Goal: Find specific page/section: Find specific page/section

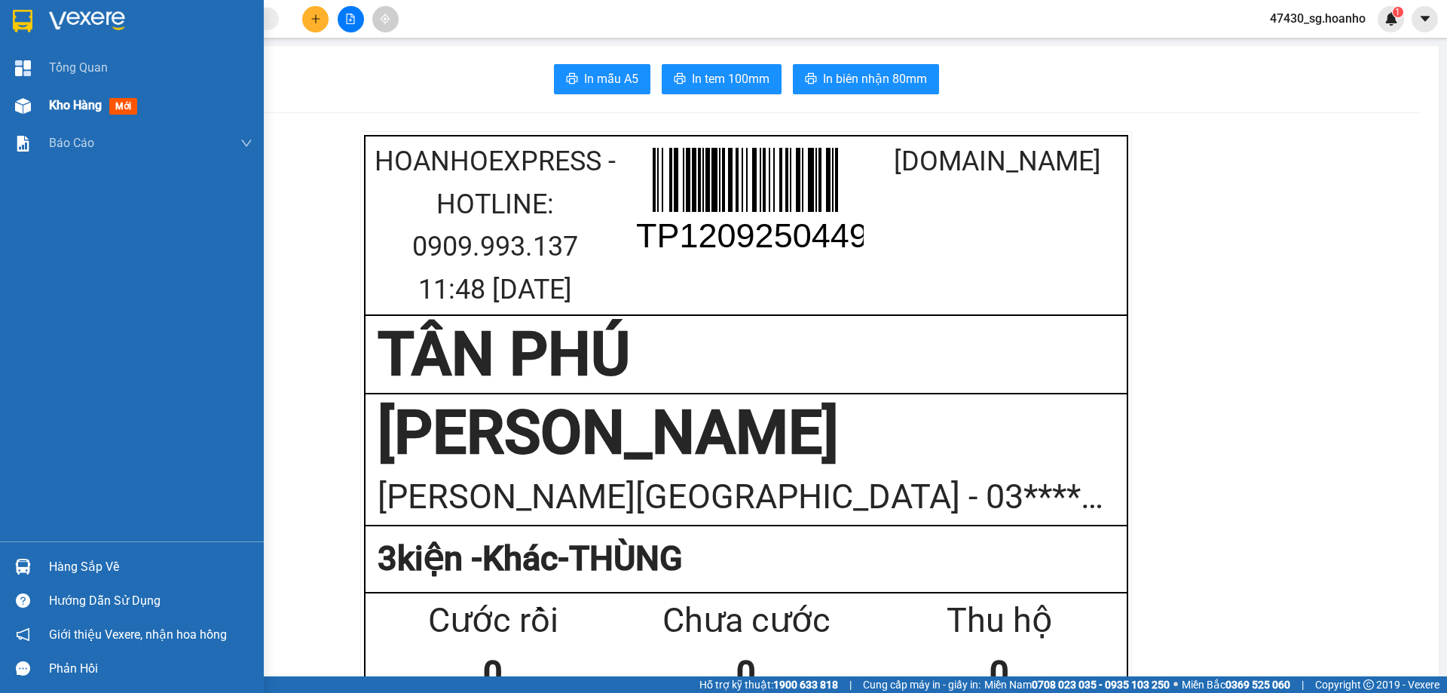
click at [112, 105] on span "mới" at bounding box center [123, 106] width 28 height 17
click at [114, 104] on span "mới" at bounding box center [123, 106] width 28 height 17
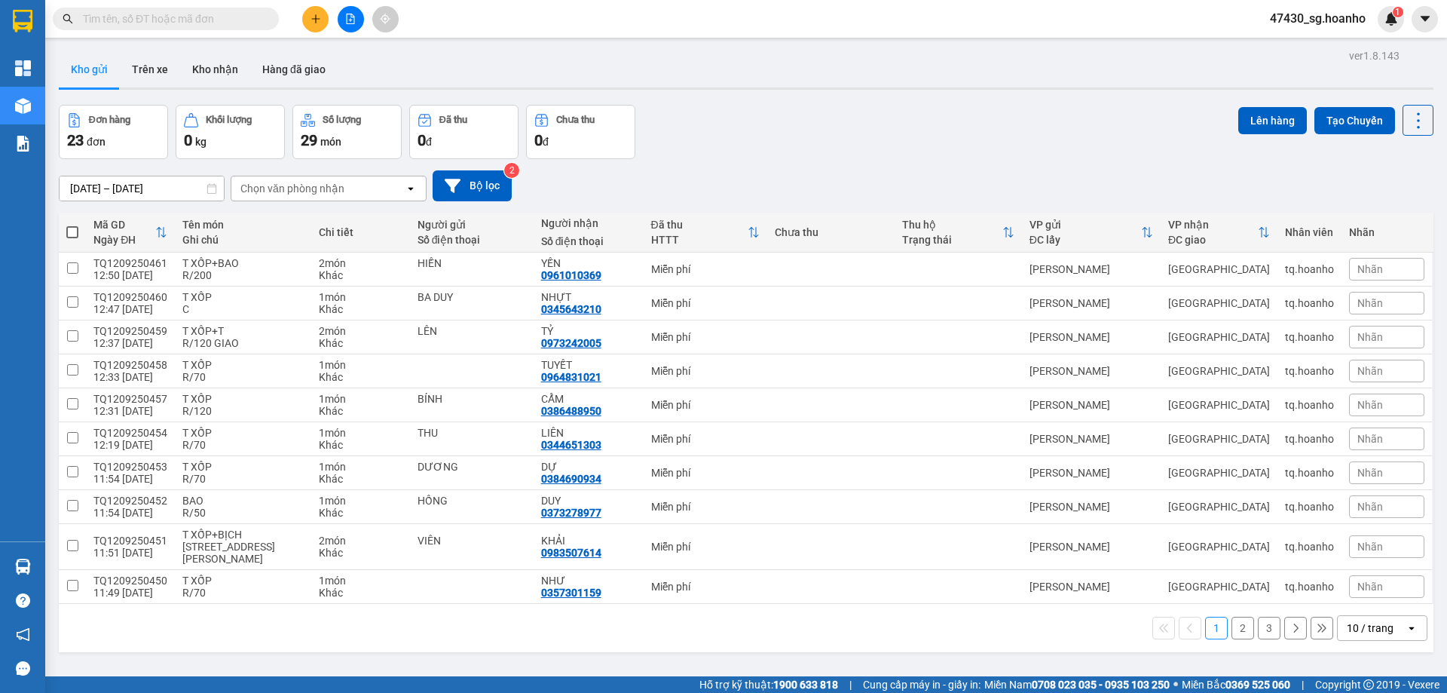
click at [1366, 624] on div "10 / trang" at bounding box center [1370, 627] width 47 height 15
click at [1365, 530] on div "50 / trang" at bounding box center [1371, 540] width 90 height 27
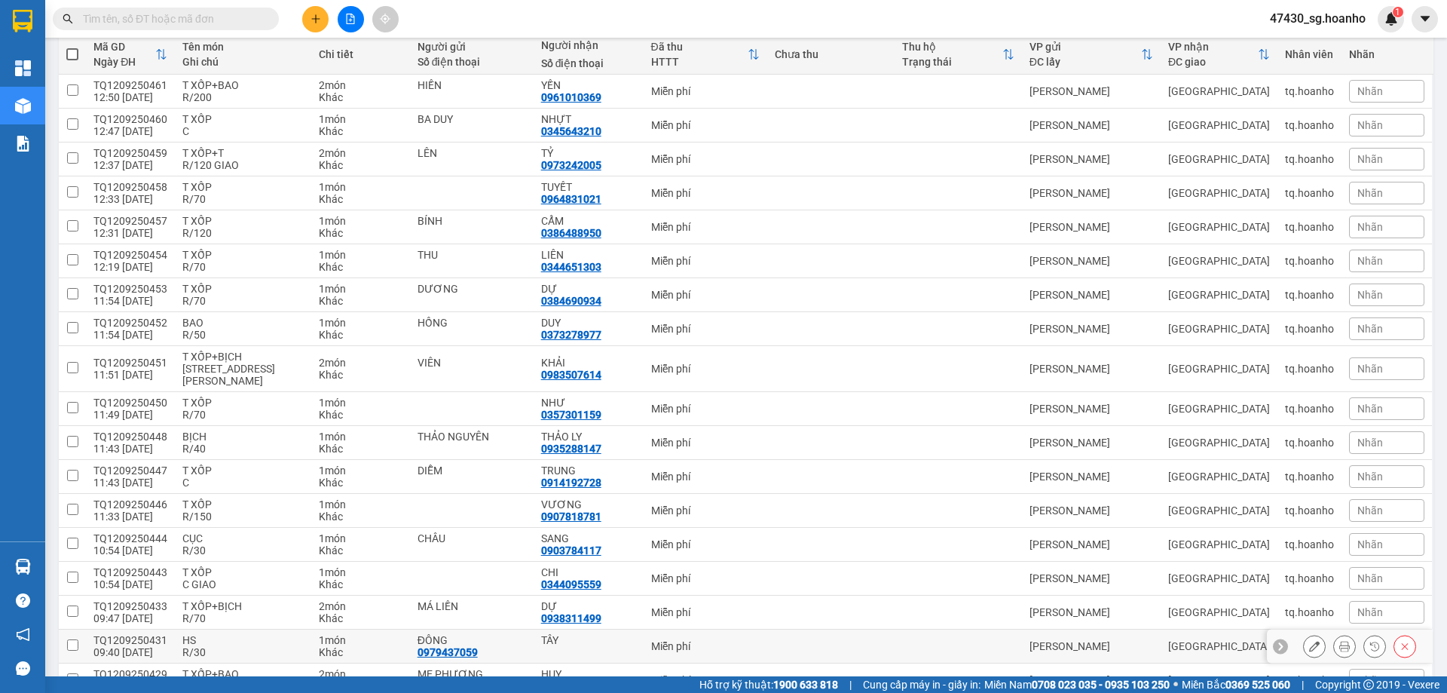
scroll to position [141, 0]
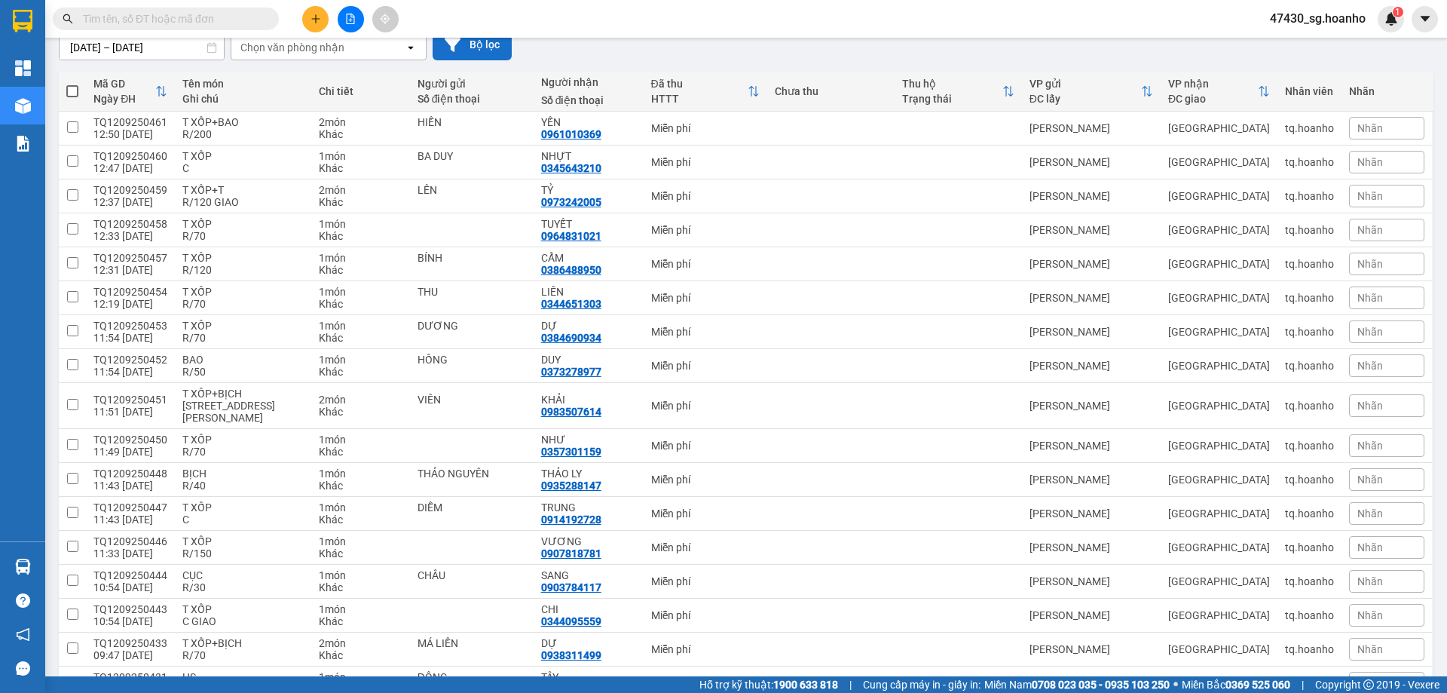
click at [461, 53] on button "Bộ lọc" at bounding box center [472, 44] width 79 height 31
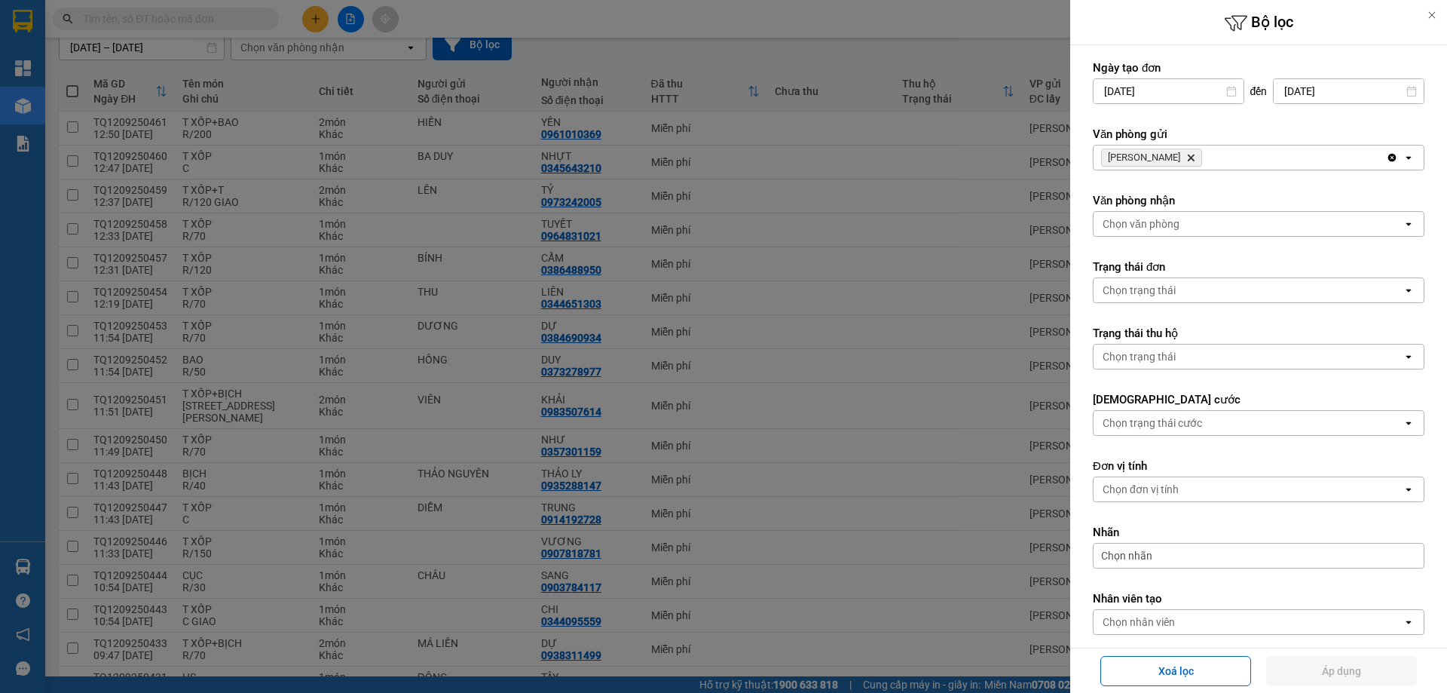
click at [1186, 156] on icon "Delete" at bounding box center [1190, 157] width 9 height 9
click at [1163, 158] on div "Chọn văn phòng" at bounding box center [1141, 157] width 77 height 15
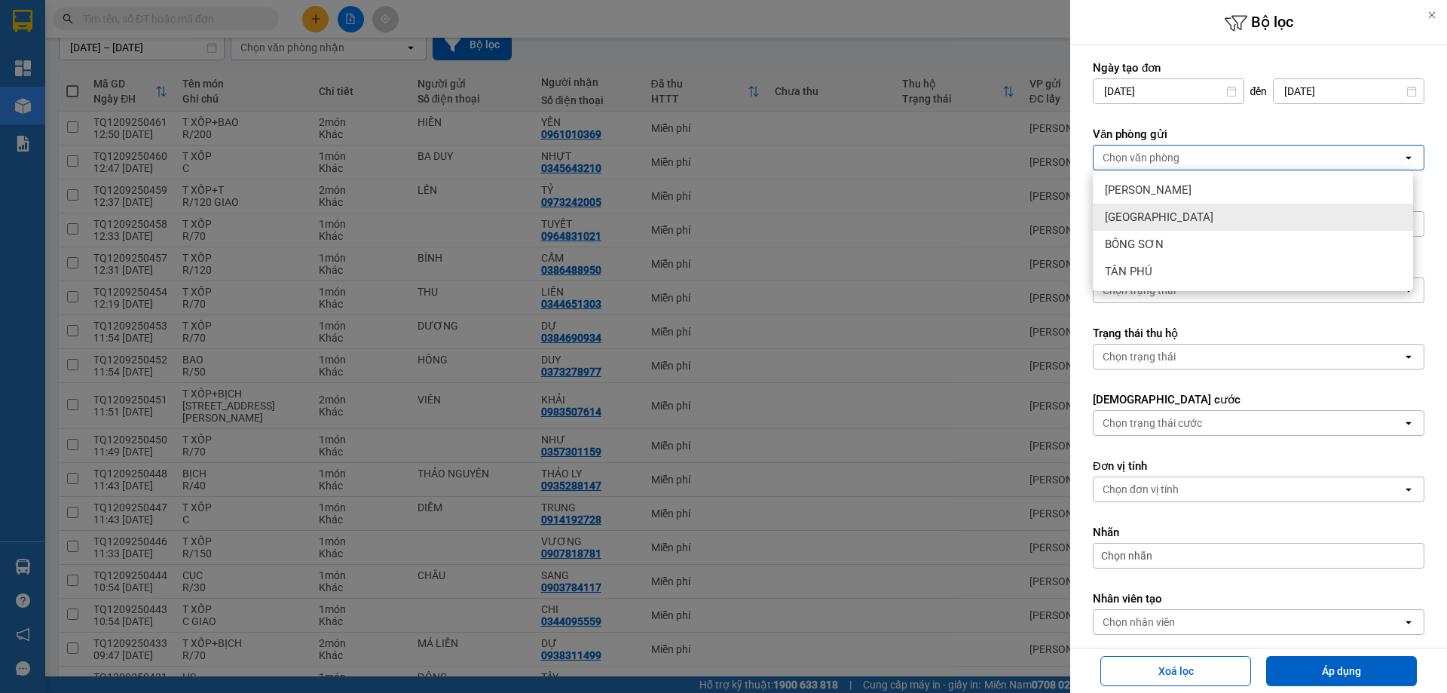
click at [1135, 219] on span "[GEOGRAPHIC_DATA]" at bounding box center [1159, 217] width 109 height 15
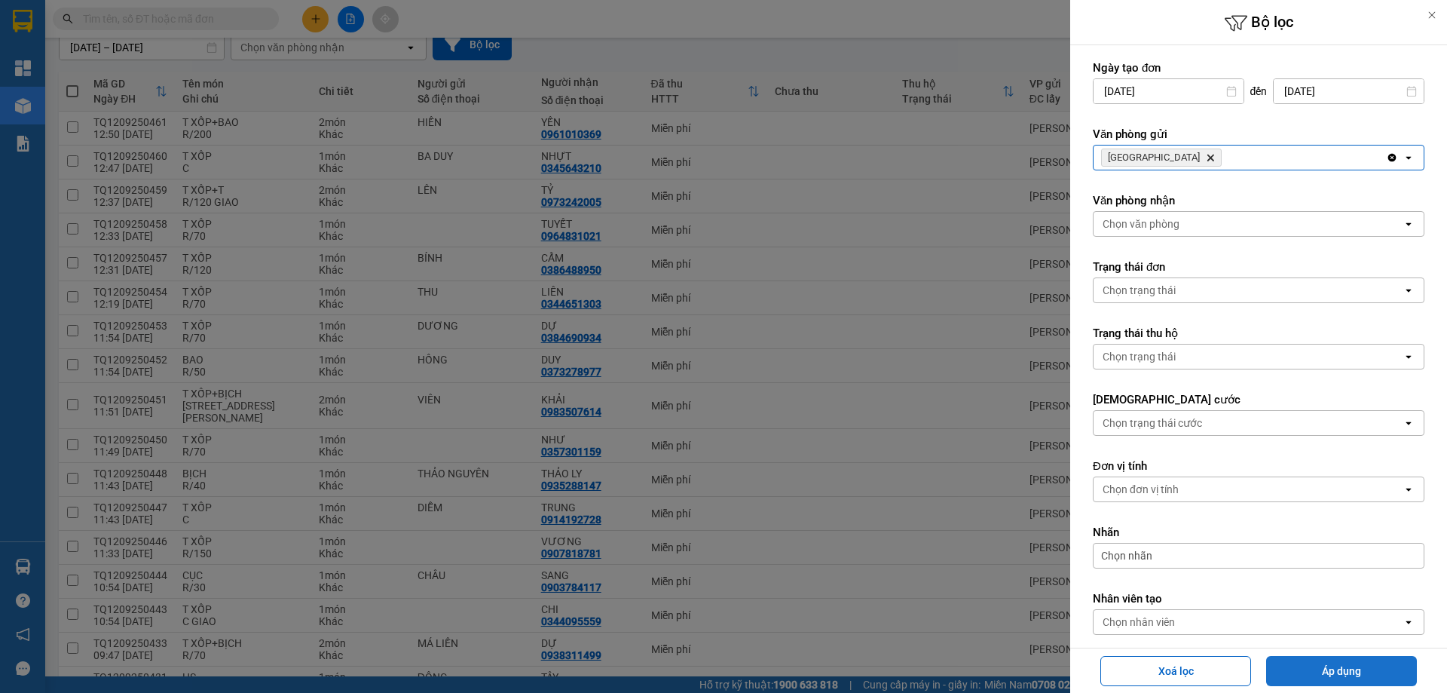
click at [1322, 659] on button "Áp dụng" at bounding box center [1341, 671] width 151 height 30
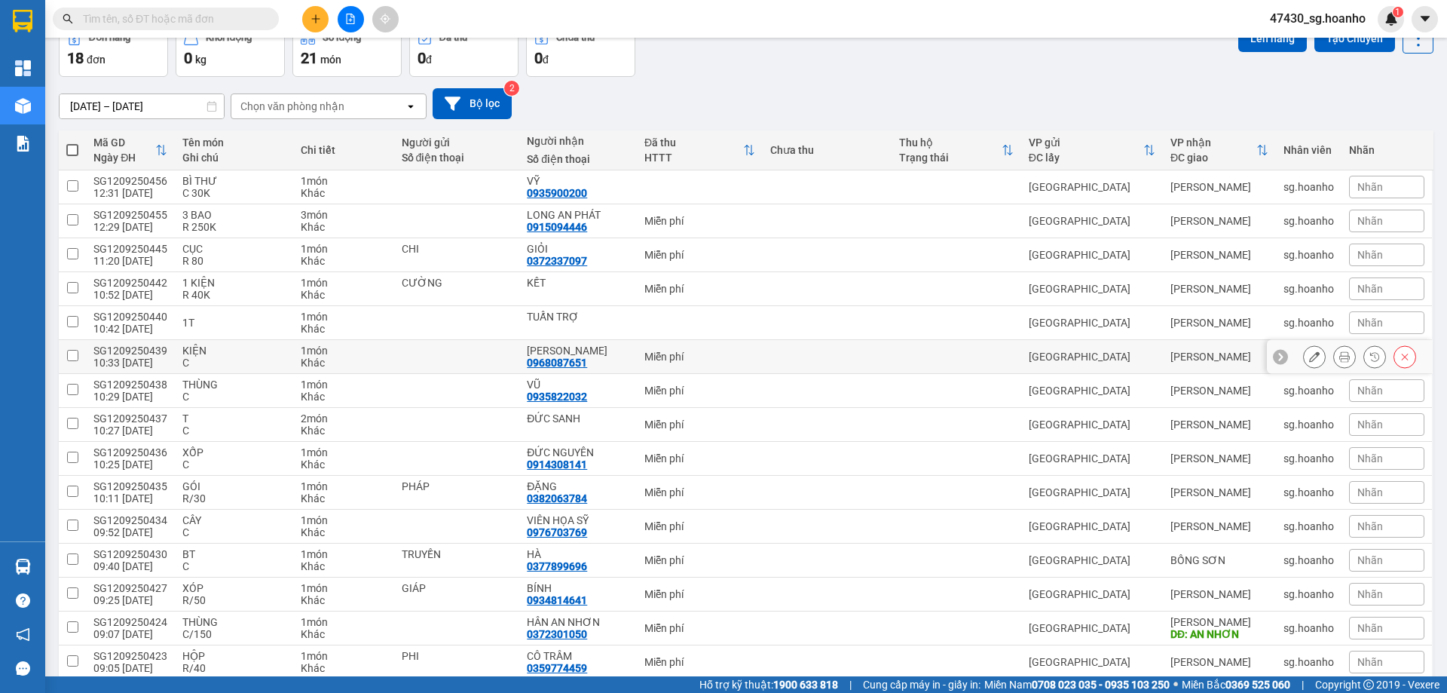
scroll to position [0, 0]
